Goal: Find specific page/section: Find specific page/section

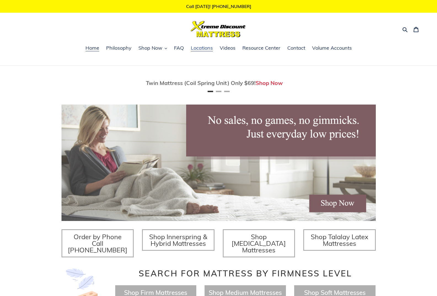
click at [199, 49] on span "Locations" at bounding box center [202, 48] width 22 height 7
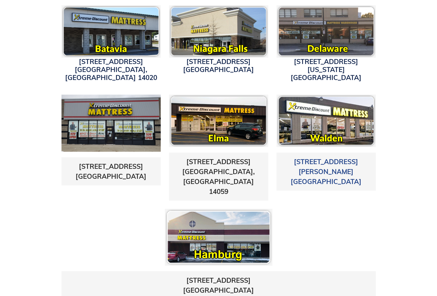
scroll to position [193, 0]
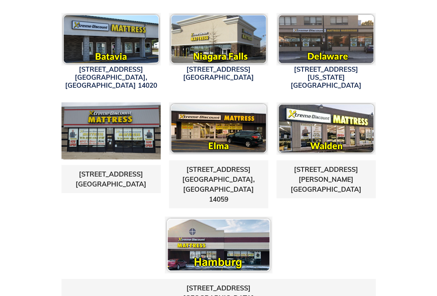
click at [118, 60] on img at bounding box center [110, 39] width 99 height 52
click at [111, 72] on link "[STREET_ADDRESS]" at bounding box center [111, 77] width 92 height 24
